Goal: Task Accomplishment & Management: Manage account settings

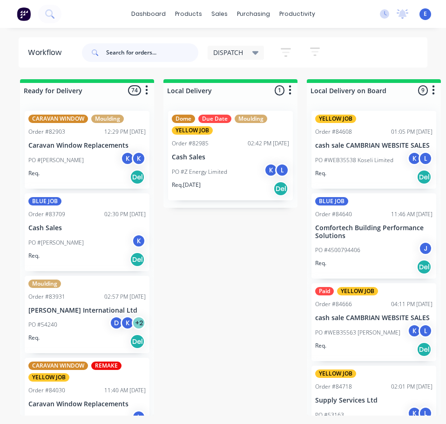
click at [137, 51] on input "text" at bounding box center [152, 52] width 92 height 19
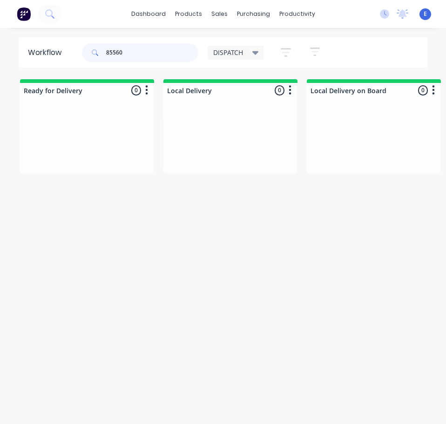
type input "85560"
click at [47, 173] on div at bounding box center [87, 138] width 134 height 70
drag, startPoint x: 131, startPoint y: 49, endPoint x: 16, endPoint y: 47, distance: 114.5
click at [15, 51] on div "Workflow 85560 DISPATCH Save new view None edit DISPATCH (Default) edit CUT SHO…" at bounding box center [223, 52] width 446 height 30
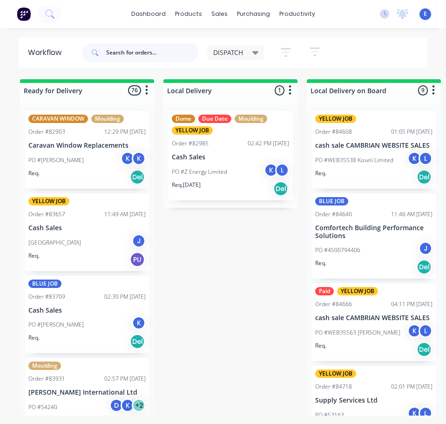
click at [134, 57] on input "text" at bounding box center [152, 52] width 92 height 19
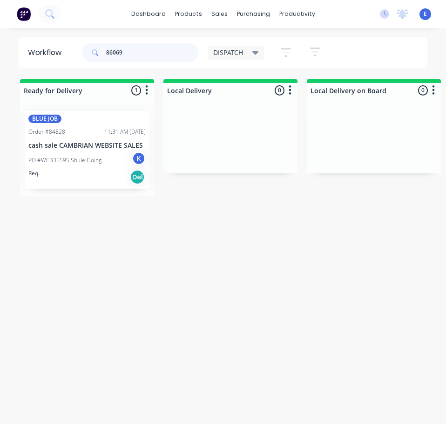
type input "86069"
click at [98, 176] on div "Req. Del" at bounding box center [86, 177] width 117 height 16
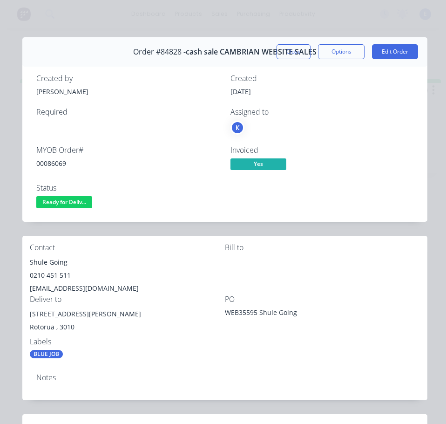
click at [42, 162] on div "00086069" at bounding box center [127, 163] width 183 height 10
copy div "00086069"
click at [42, 259] on div "Shule Going" at bounding box center [127, 262] width 195 height 13
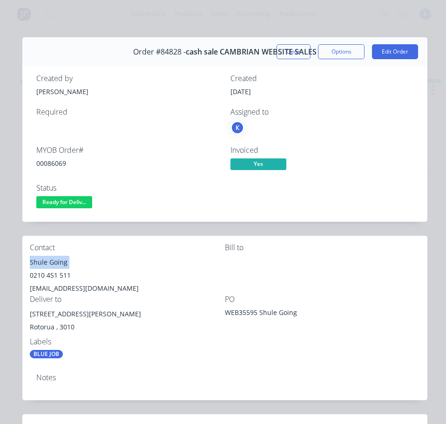
click at [42, 259] on div "Shule Going" at bounding box center [127, 262] width 195 height 13
copy div "Shule Going"
click at [59, 271] on div "0210 451 511" at bounding box center [127, 275] width 195 height 13
click at [59, 272] on div "0210 451 511" at bounding box center [127, 275] width 195 height 13
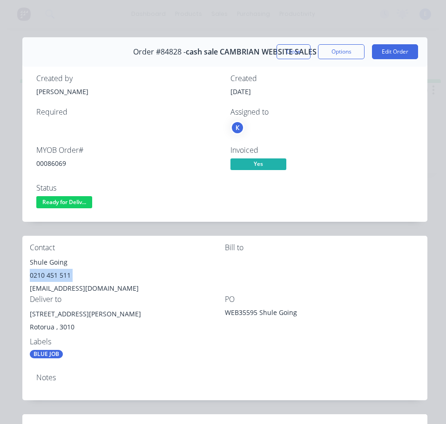
copy div "0210 451 511"
click at [85, 285] on div "[EMAIL_ADDRESS][DOMAIN_NAME]" at bounding box center [127, 288] width 195 height 13
click at [85, 284] on div "[EMAIL_ADDRESS][DOMAIN_NAME]" at bounding box center [127, 288] width 195 height 13
copy div "[EMAIL_ADDRESS][DOMAIN_NAME]"
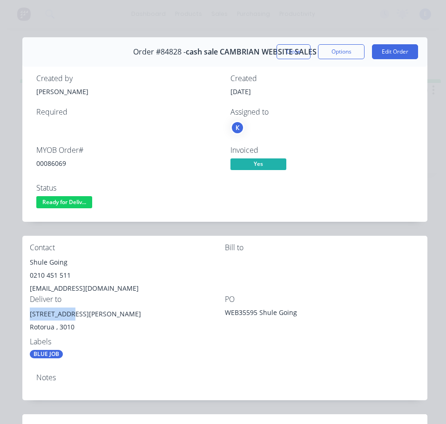
drag, startPoint x: 69, startPoint y: 312, endPoint x: 28, endPoint y: 313, distance: 41.0
click at [28, 313] on div "Contact Shule Going [PHONE_NUMBER] [EMAIL_ADDRESS][DOMAIN_NAME] Bill to Deliver…" at bounding box center [224, 301] width 405 height 130
copy div "[STREET_ADDRESS][PERSON_NAME]"
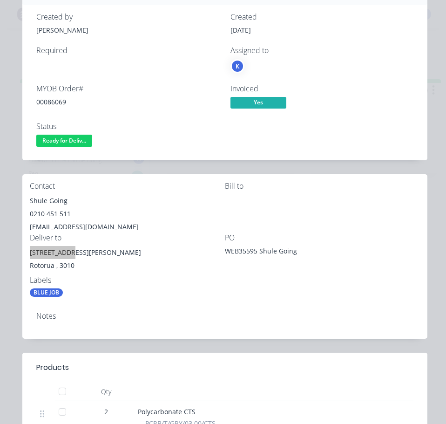
scroll to position [233, 0]
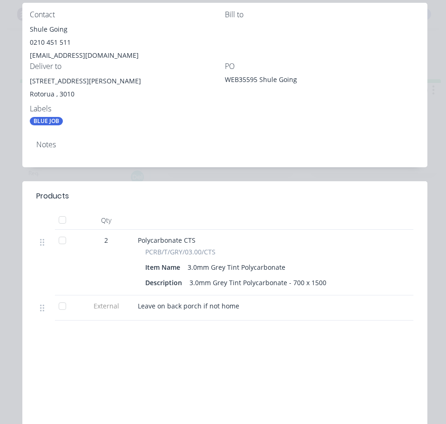
click at [190, 307] on span "Leave on back porch if not home" at bounding box center [188, 305] width 101 height 9
click at [191, 307] on span "Leave on back porch if not home" at bounding box center [188, 305] width 101 height 9
copy span "Leave on back porch if not home"
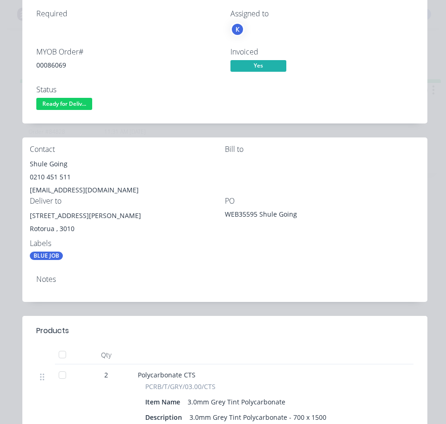
scroll to position [93, 0]
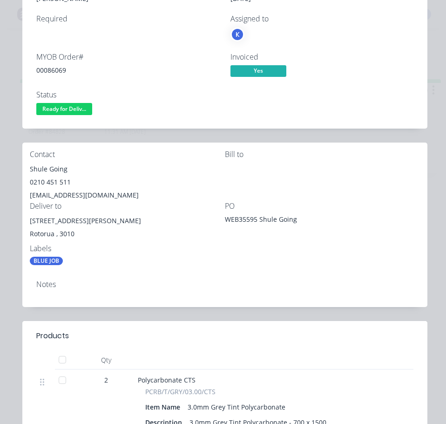
click at [167, 272] on div "Notes" at bounding box center [224, 289] width 405 height 34
click at [168, 269] on div "Contact Shule Going [PHONE_NUMBER] [EMAIL_ADDRESS][DOMAIN_NAME] Bill to Deliver…" at bounding box center [224, 207] width 405 height 130
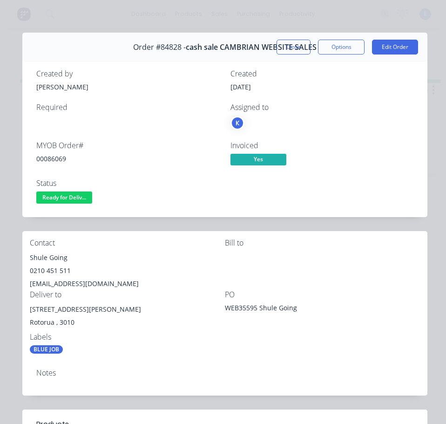
scroll to position [0, 0]
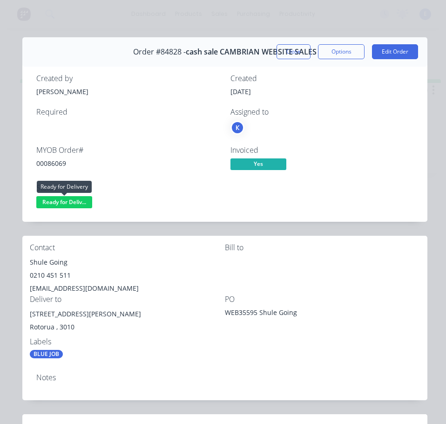
click at [49, 201] on span "Ready for Deliv..." at bounding box center [64, 202] width 56 height 12
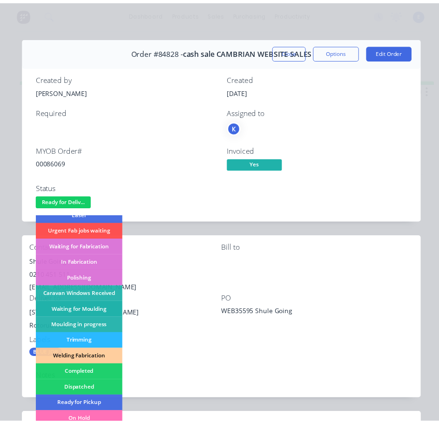
scroll to position [93, 0]
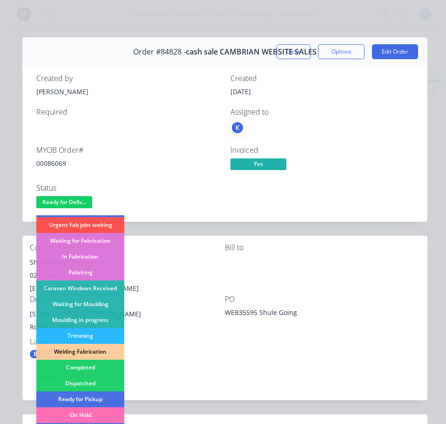
drag, startPoint x: 101, startPoint y: 379, endPoint x: 133, endPoint y: 267, distance: 116.4
click at [101, 355] on div "Submitted Waiting on Supplier Waiting on Payment CNC Cut Shop Laser Urgent Fab …" at bounding box center [80, 321] width 88 height 212
click at [103, 381] on div "Dispatched" at bounding box center [80, 383] width 88 height 16
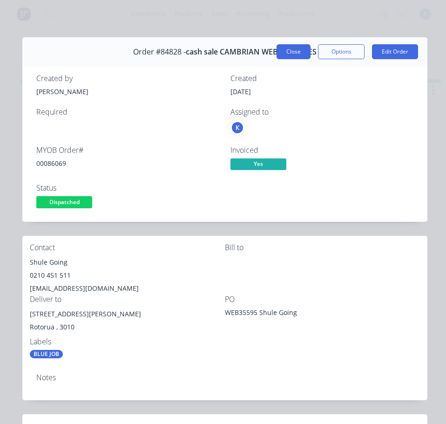
drag, startPoint x: 284, startPoint y: 49, endPoint x: 134, endPoint y: 24, distance: 152.9
click at [283, 49] on button "Close" at bounding box center [293, 51] width 34 height 15
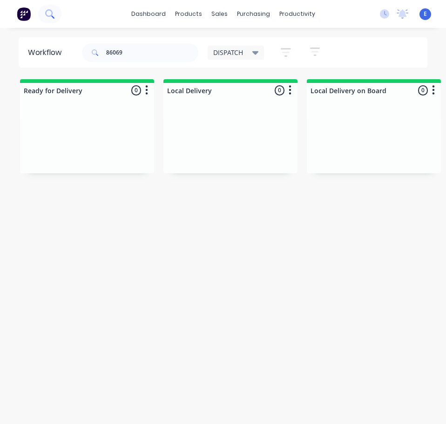
click at [43, 18] on button at bounding box center [49, 14] width 23 height 19
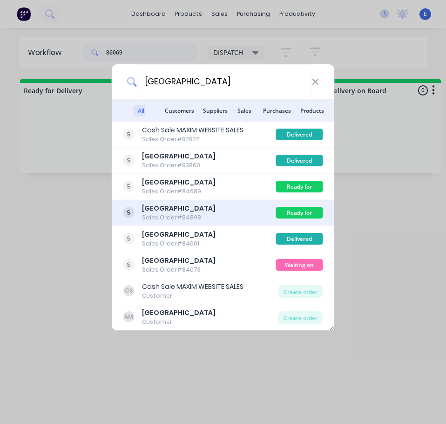
type input "[GEOGRAPHIC_DATA]"
click at [233, 202] on div "Auckland Museum Sales Order #84898 Ready for Delivery" at bounding box center [223, 213] width 222 height 26
click at [232, 213] on div "Auckland Museum Sales Order #84898" at bounding box center [199, 212] width 153 height 18
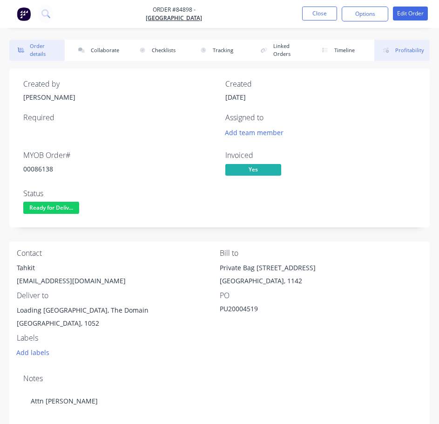
click at [391, 40] on button "Profitability" at bounding box center [401, 50] width 55 height 21
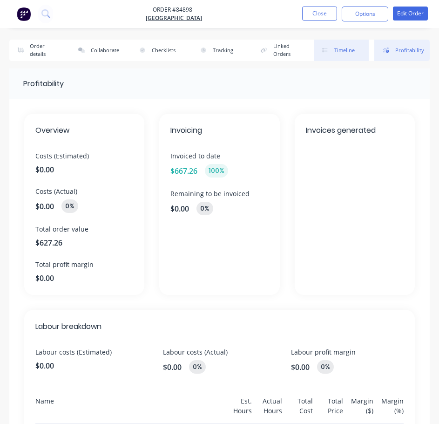
click at [362, 52] on button "Timeline" at bounding box center [341, 50] width 55 height 21
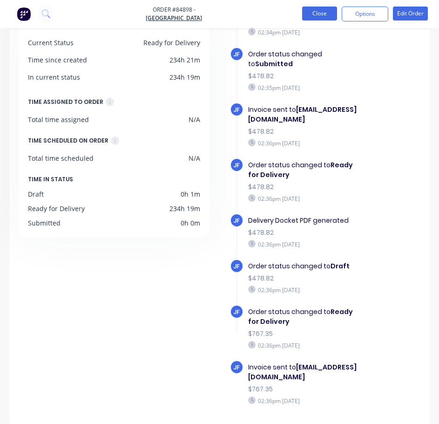
drag, startPoint x: 324, startPoint y: 16, endPoint x: 314, endPoint y: 19, distance: 11.1
click at [314, 19] on button "Close" at bounding box center [319, 14] width 35 height 14
